Goal: Task Accomplishment & Management: Use online tool/utility

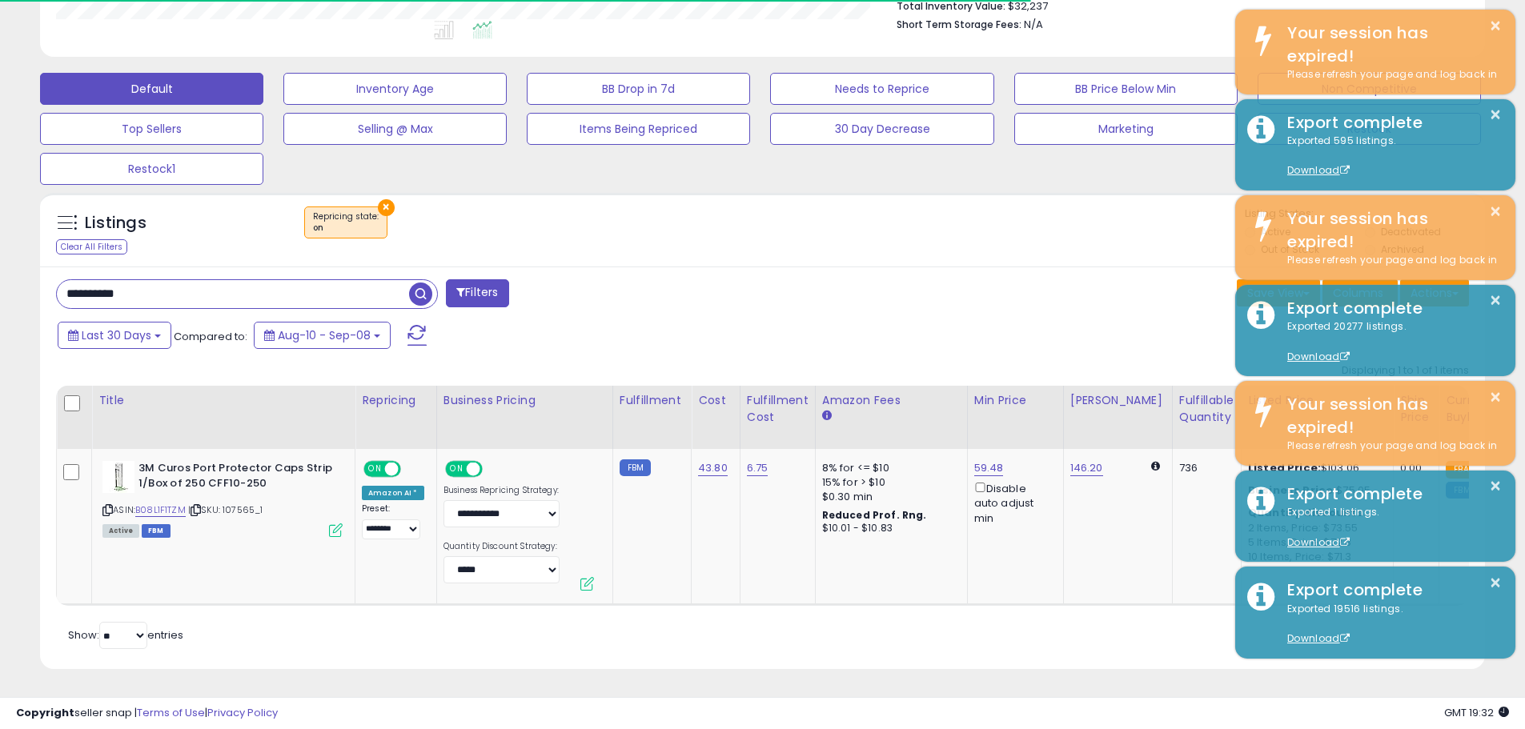
scroll to position [0, 1676]
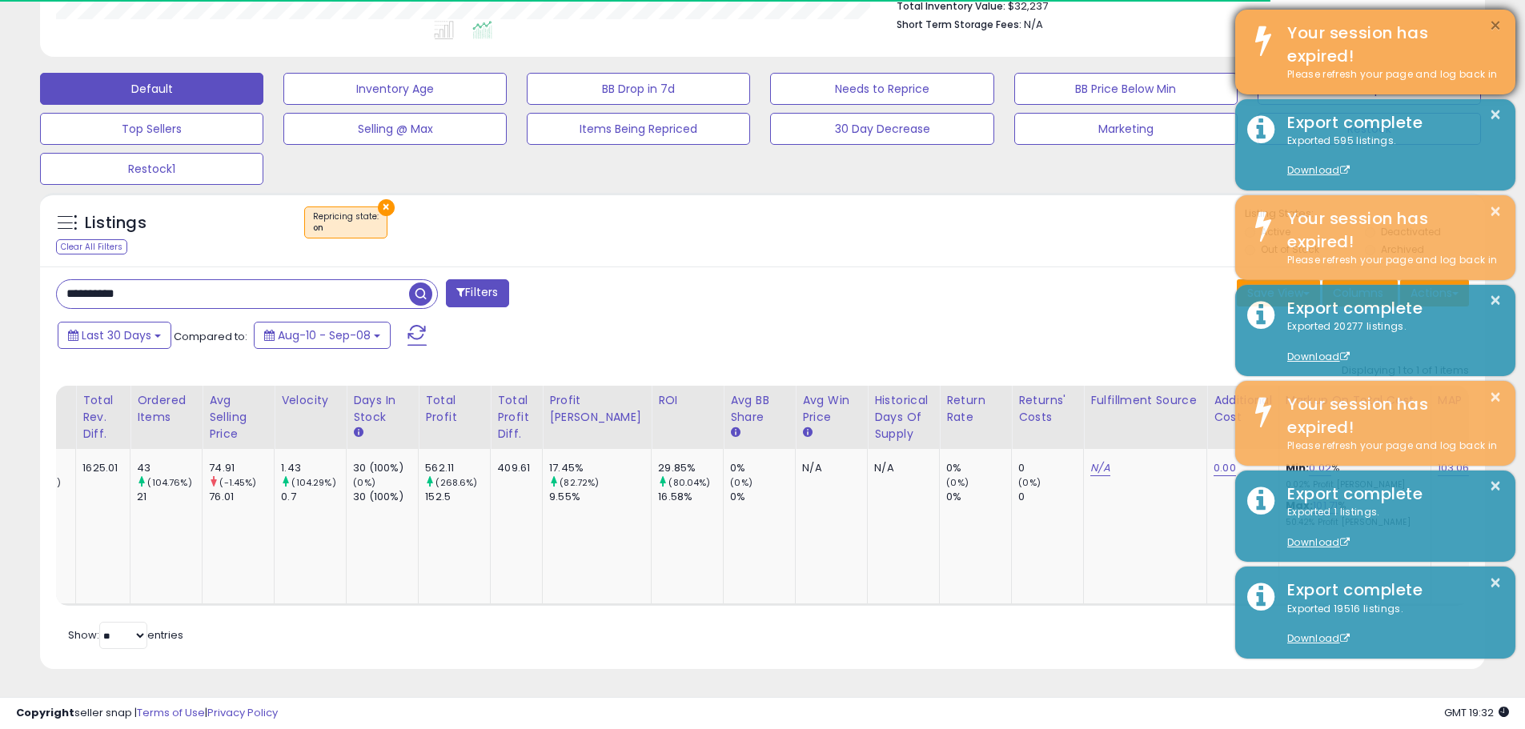
click at [1499, 29] on button "×" at bounding box center [1495, 26] width 13 height 20
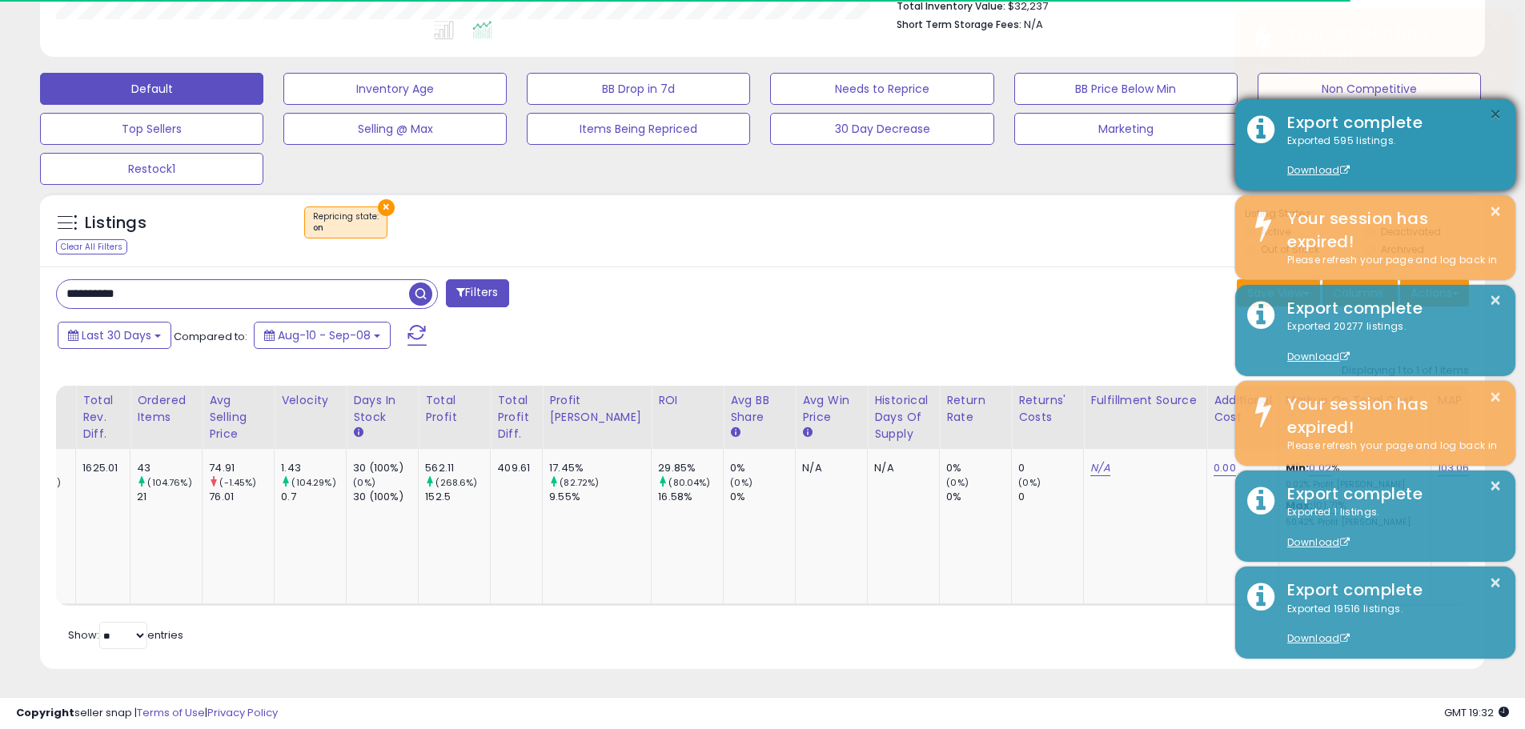
click at [1501, 106] on button "×" at bounding box center [1495, 115] width 13 height 20
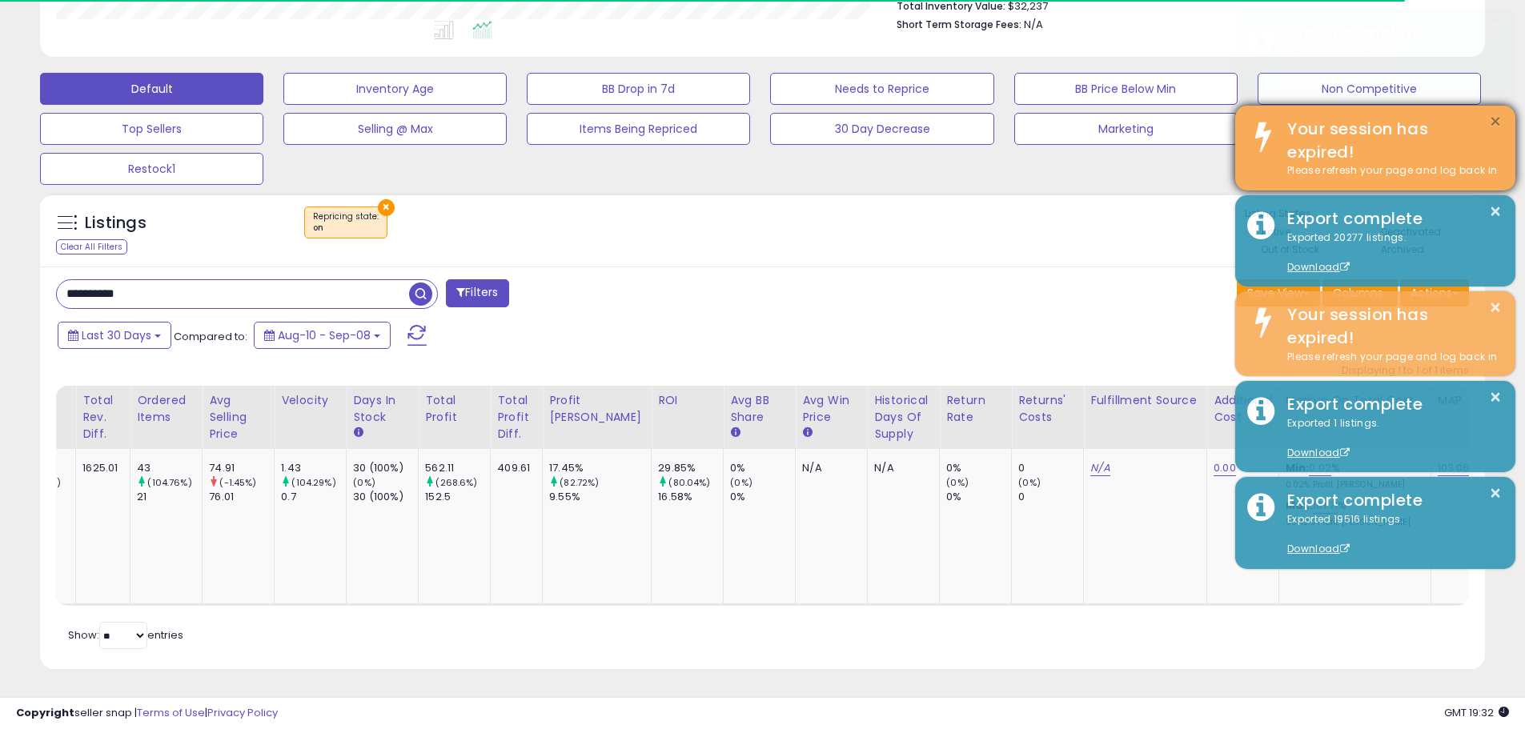
click at [1500, 119] on div "× Export complete Exported 595 listings. Download × Your session has expired! P…" at bounding box center [1375, 292] width 280 height 564
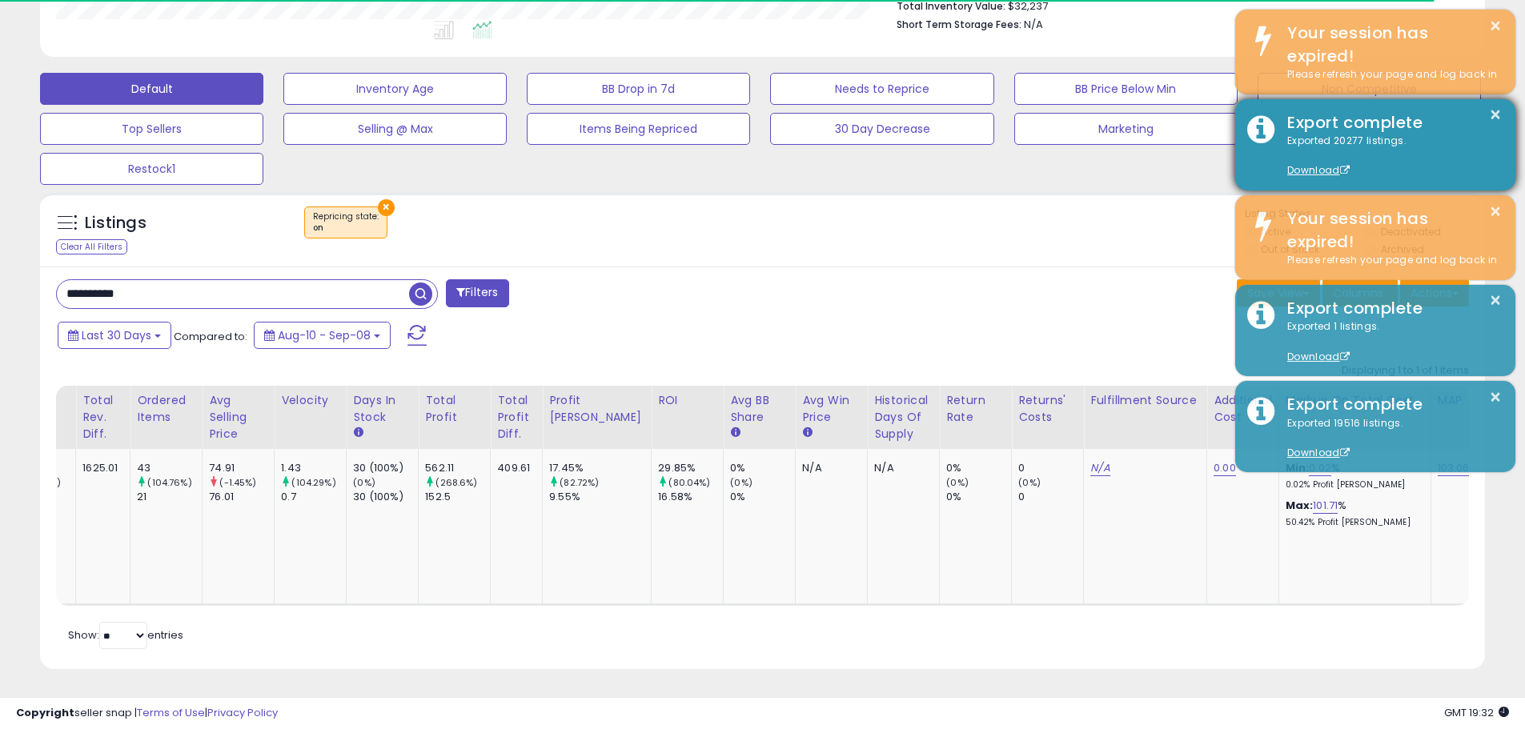
click at [1496, 99] on div "× Export complete Exported 20277 listings. Download" at bounding box center [1375, 144] width 280 height 91
click at [1496, 111] on button "×" at bounding box center [1495, 115] width 13 height 20
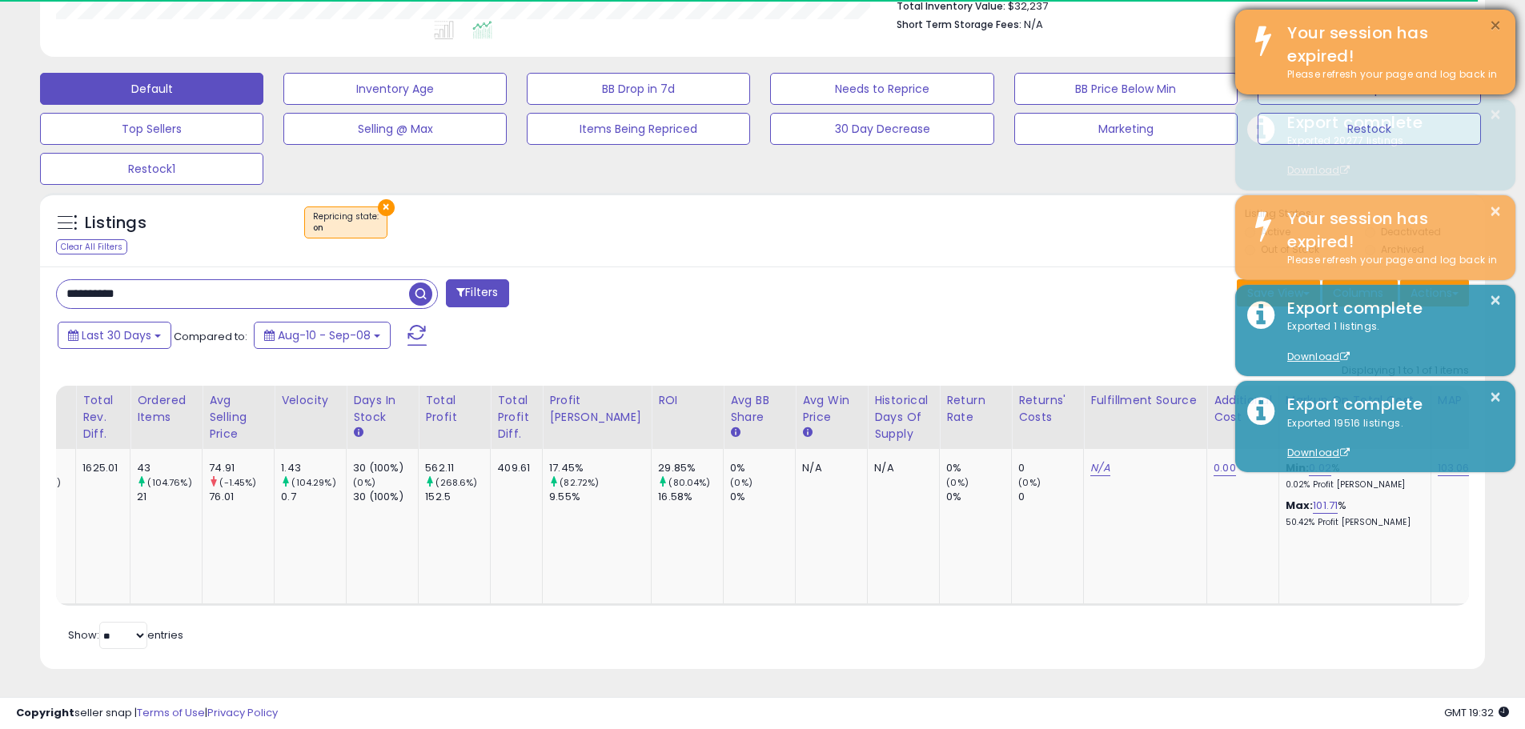
click at [1492, 28] on button "×" at bounding box center [1495, 26] width 13 height 20
